Goal: Task Accomplishment & Management: Manage account settings

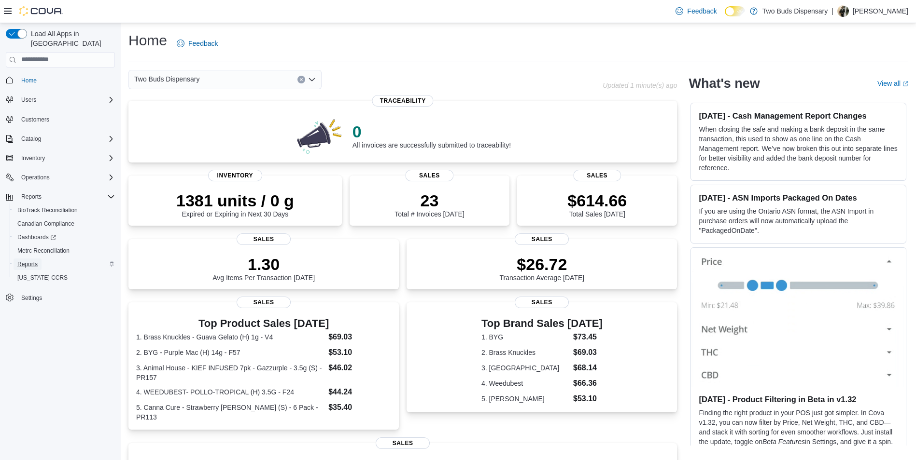
click at [26, 261] on span "Reports" at bounding box center [27, 265] width 20 height 8
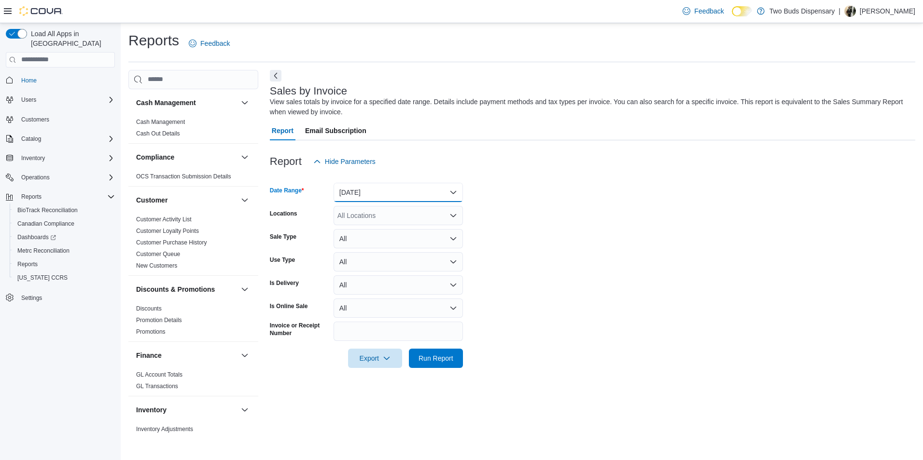
click at [454, 189] on button "Yesterday" at bounding box center [398, 192] width 129 height 19
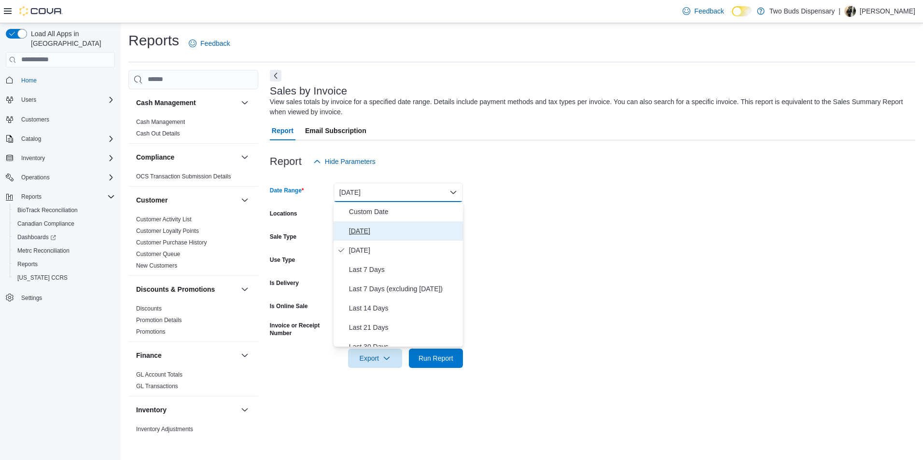
click at [354, 229] on span "Today" at bounding box center [404, 231] width 110 height 12
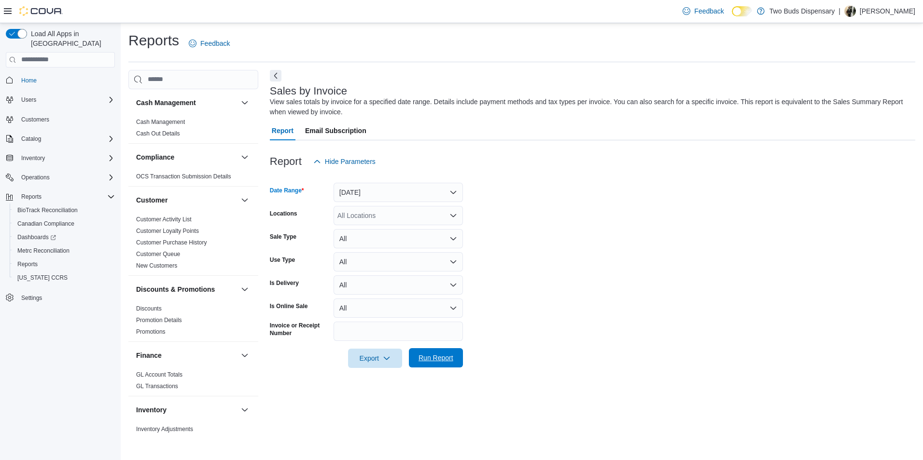
click at [431, 356] on span "Run Report" at bounding box center [435, 358] width 35 height 10
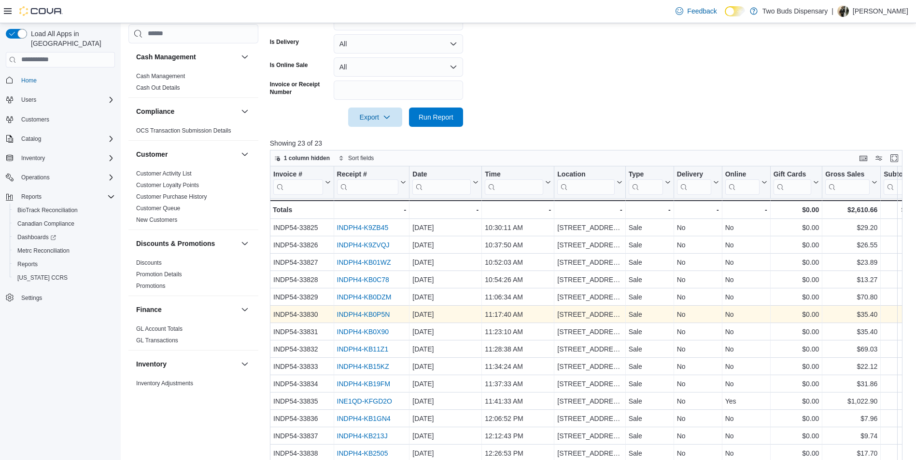
scroll to position [105, 0]
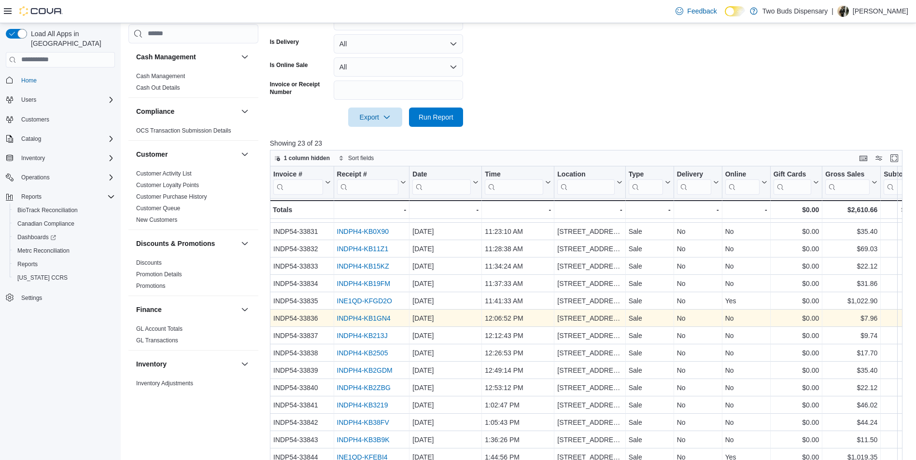
click at [365, 315] on link "INDPH4-KB1GN4" at bounding box center [363, 319] width 54 height 8
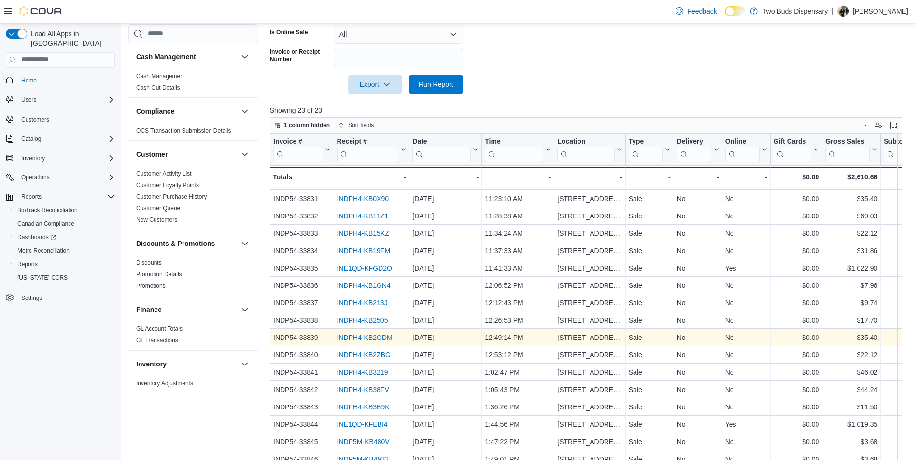
scroll to position [307, 0]
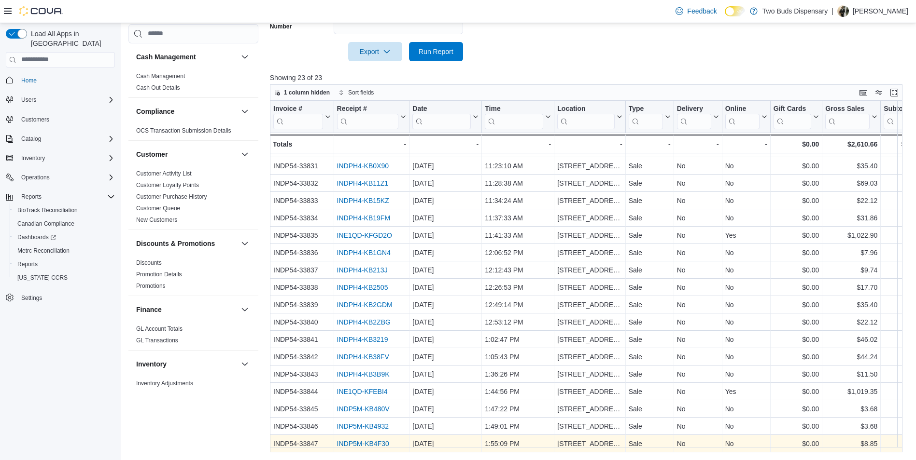
click at [371, 440] on link "INDP5M-KB4F30" at bounding box center [362, 444] width 52 height 8
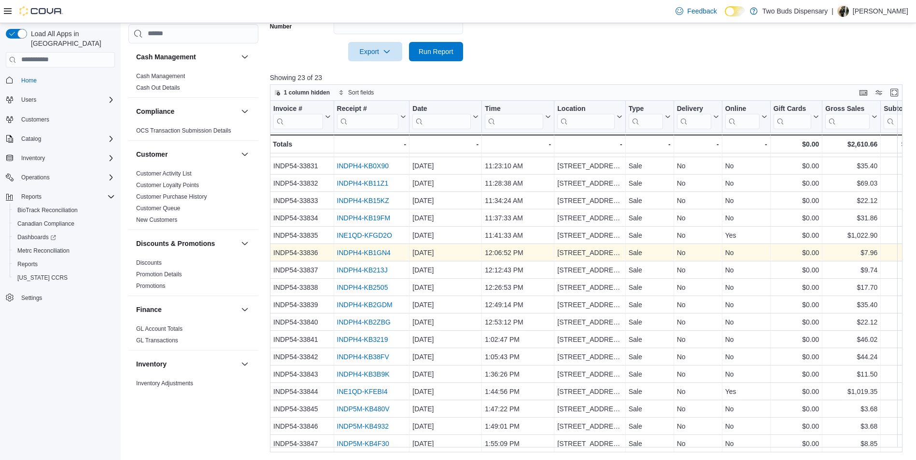
click at [367, 249] on link "INDPH4-KB1GN4" at bounding box center [363, 253] width 54 height 8
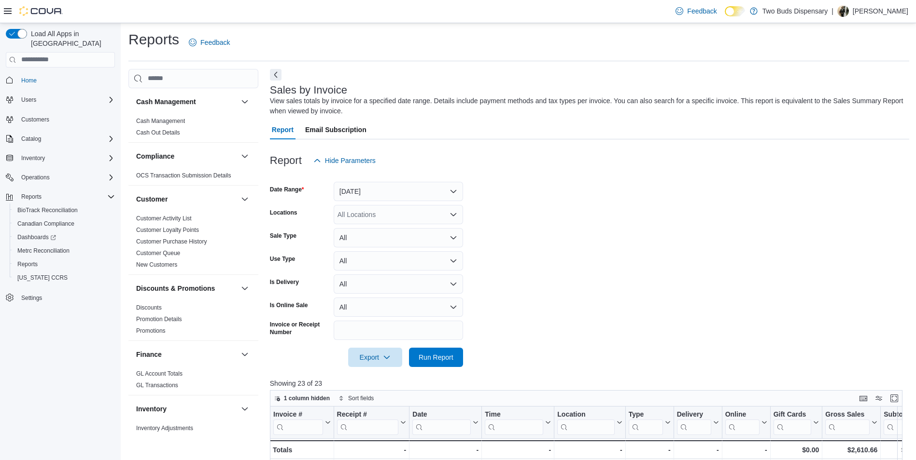
scroll to position [0, 0]
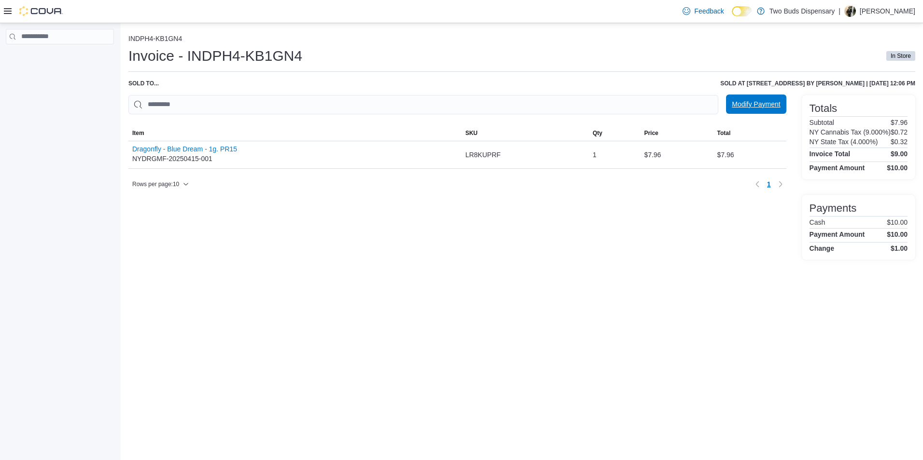
click at [746, 104] on span "Modify Payment" at bounding box center [756, 104] width 48 height 10
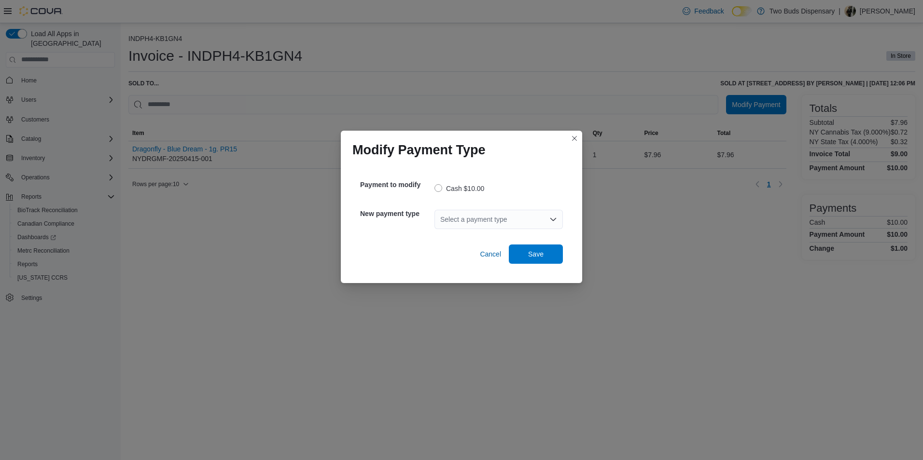
click at [555, 218] on icon "Open list of options" at bounding box center [553, 220] width 8 height 8
click at [480, 236] on span "Cashless ATM" at bounding box center [504, 236] width 105 height 10
click at [535, 252] on span "Save" at bounding box center [535, 254] width 15 height 10
